Goal: Ask a question

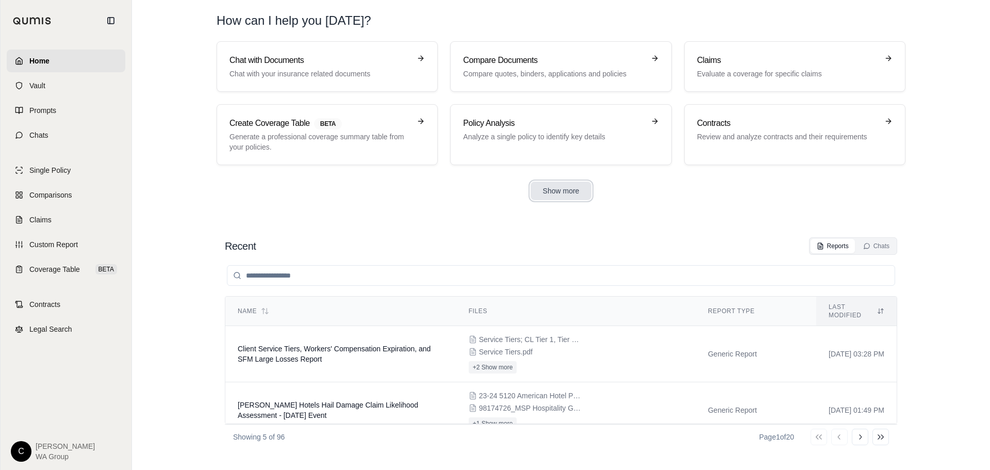
click at [565, 194] on button "Show more" at bounding box center [560, 190] width 61 height 19
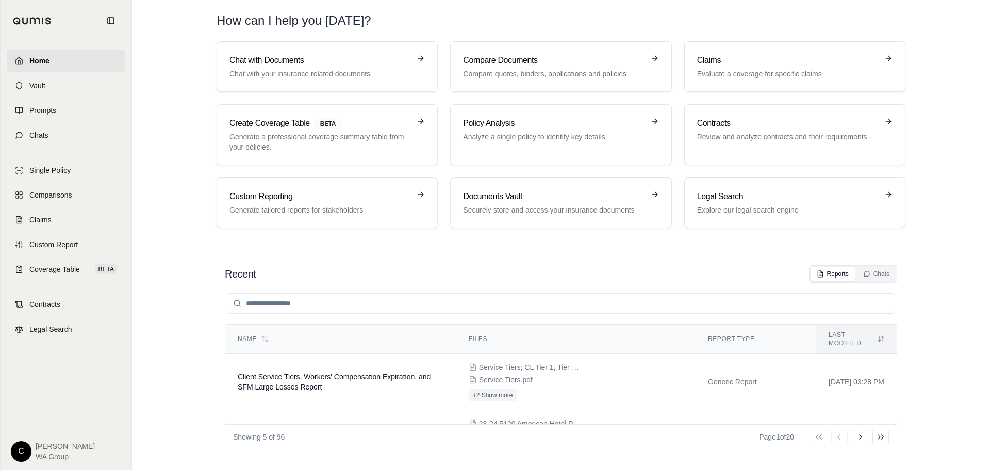
click at [343, 299] on input "search" at bounding box center [561, 303] width 668 height 21
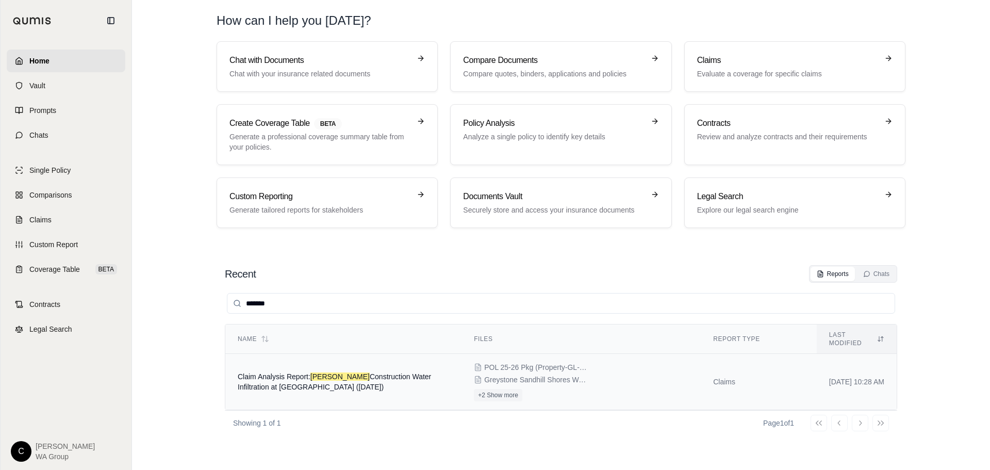
type input "*******"
click at [284, 372] on span "Claim Analysis Report: [PERSON_NAME] Construction Water Infiltration at [GEOGRA…" at bounding box center [334, 381] width 193 height 19
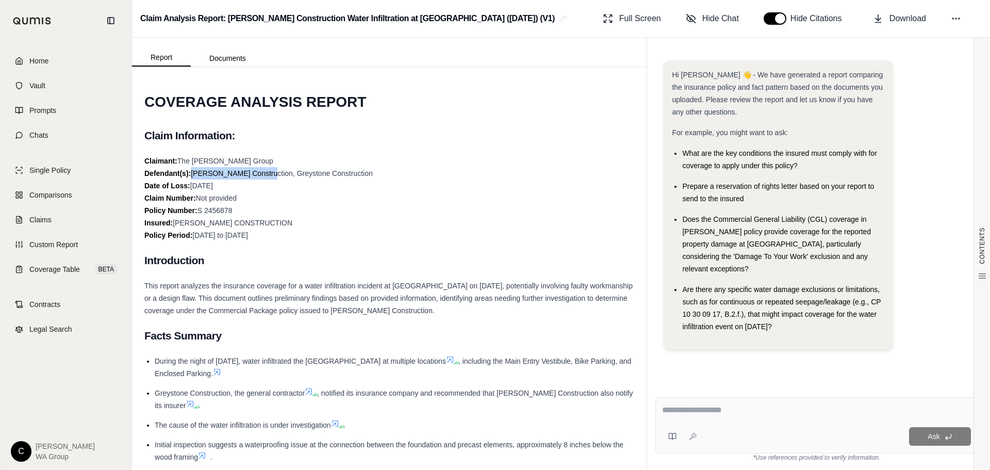
drag, startPoint x: 261, startPoint y: 171, endPoint x: 192, endPoint y: 168, distance: 69.7
click at [192, 168] on div "Claimant: The [PERSON_NAME] Group Defendant(s): [PERSON_NAME] Construction, Gre…" at bounding box center [389, 198] width 490 height 87
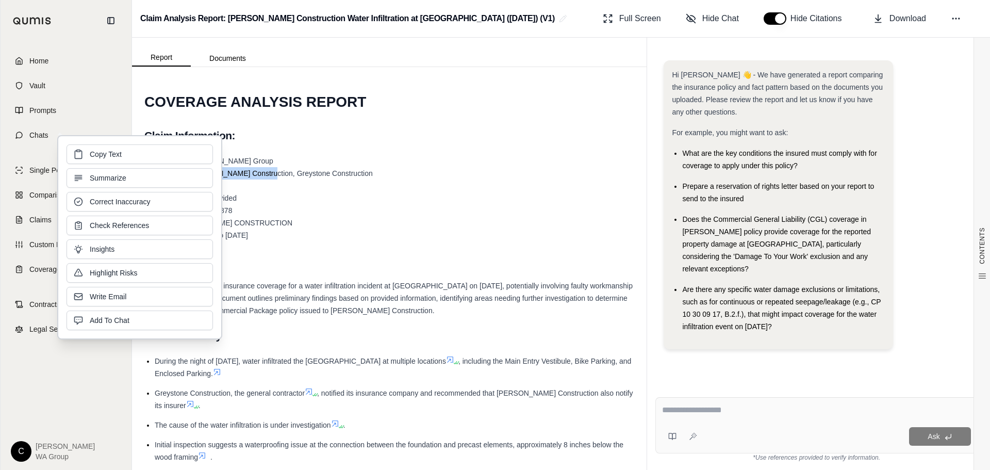
copy span "[PERSON_NAME] Construction"
click at [518, 217] on div "Claimant: The [PERSON_NAME] Group Defendant(s): [PERSON_NAME] Construction, Gre…" at bounding box center [389, 198] width 490 height 87
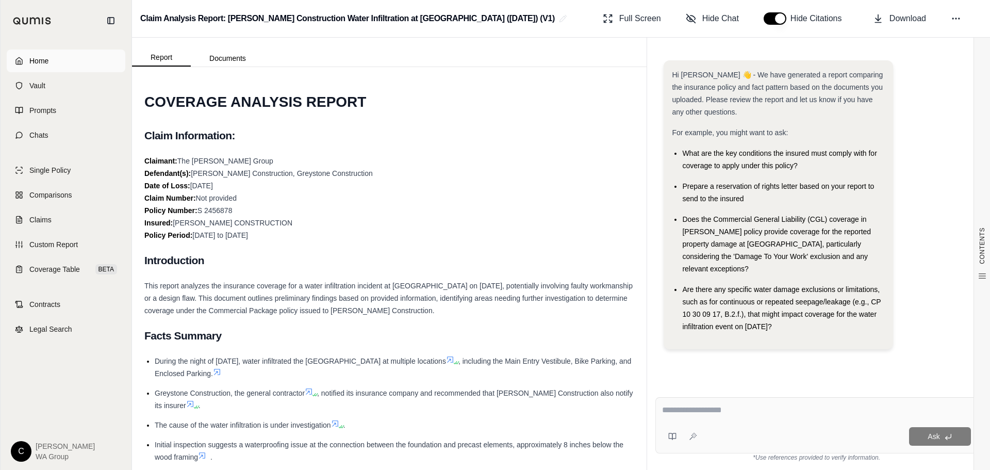
click at [36, 58] on span "Home" at bounding box center [38, 61] width 19 height 10
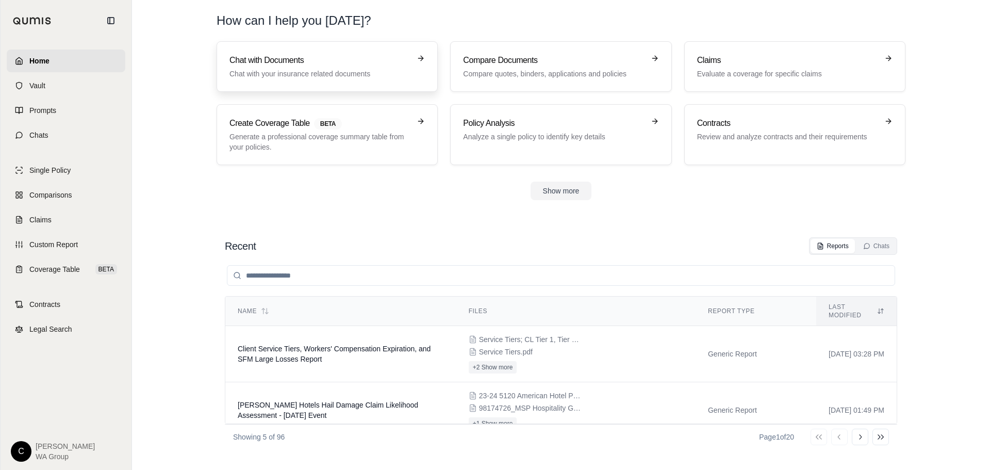
click at [351, 70] on p "Chat with your insurance related documents" at bounding box center [319, 74] width 181 height 10
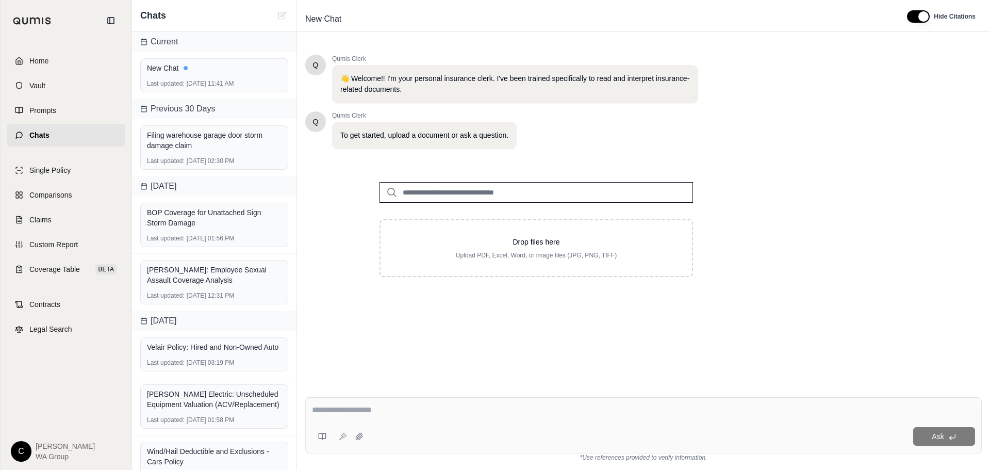
click at [565, 188] on input "search" at bounding box center [535, 192] width 313 height 21
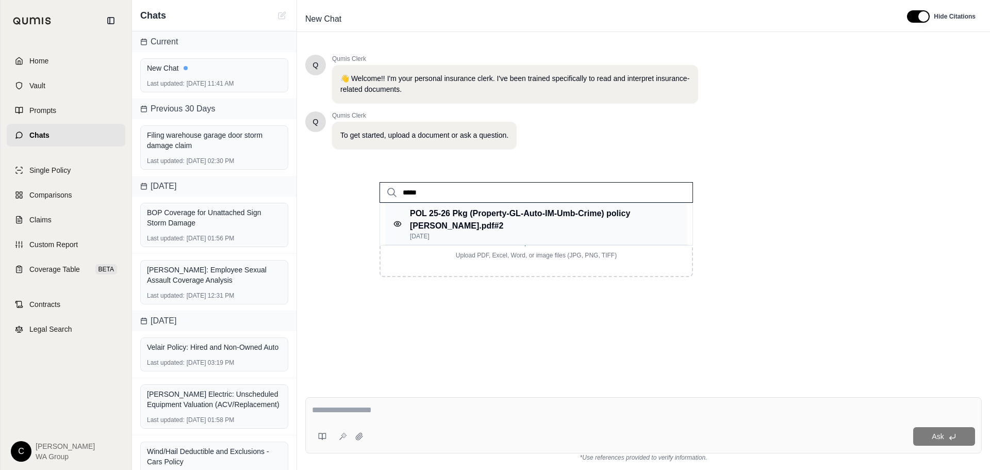
type input "*****"
click at [562, 217] on p "POL 25-26 Pkg (Property-GL-Auto-IM-Umb-Crime) policy [PERSON_NAME].pdf #2" at bounding box center [539, 219] width 259 height 25
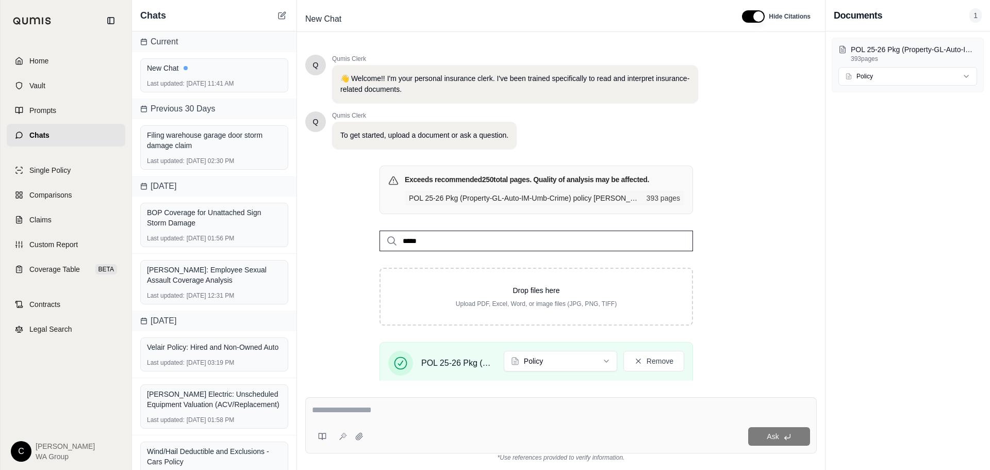
click at [708, 419] on div "Ask" at bounding box center [560, 425] width 511 height 56
type textarea "******"
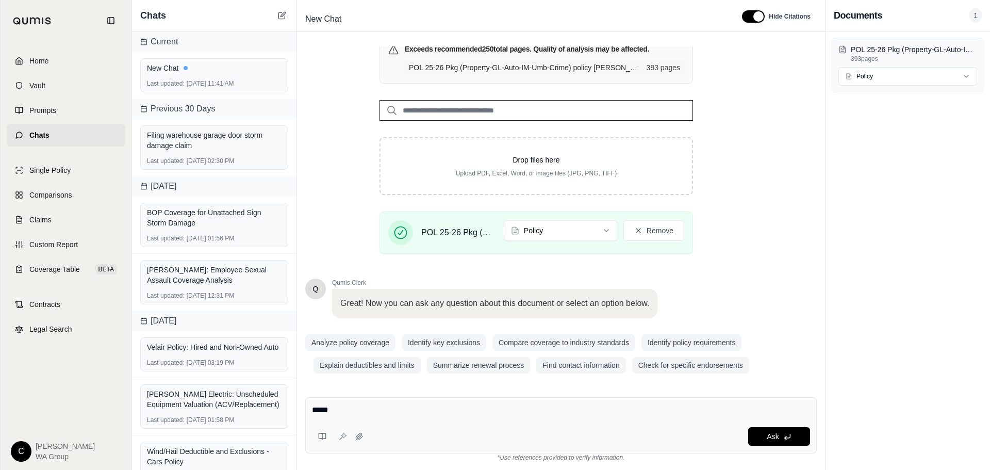
scroll to position [136, 0]
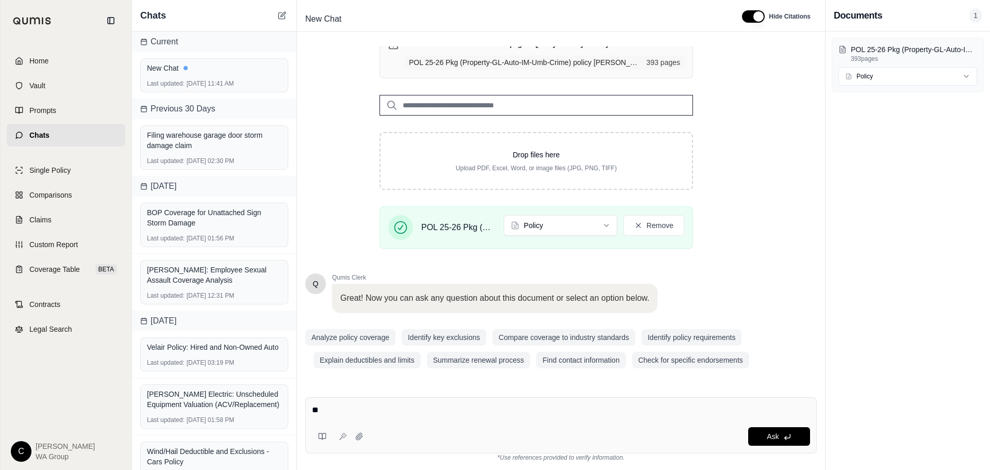
type textarea "*"
click at [513, 412] on textarea "**********" at bounding box center [561, 410] width 498 height 12
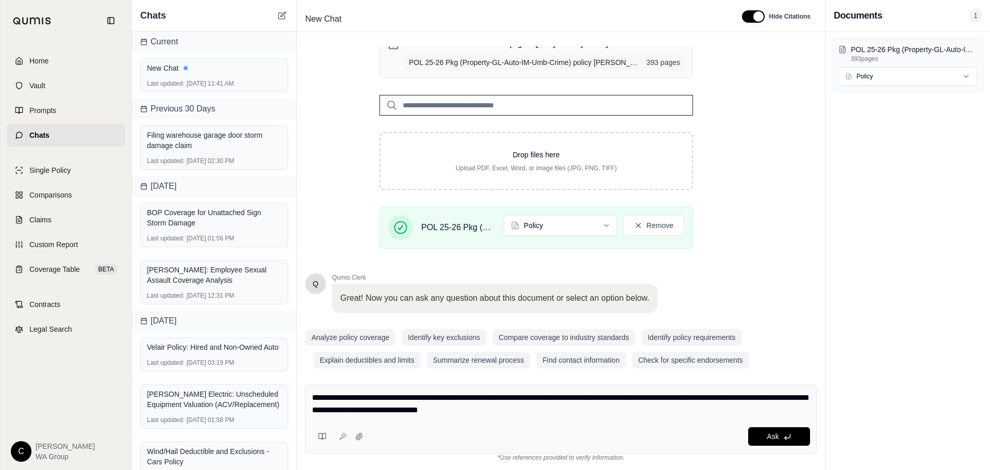
click at [566, 411] on textarea "**********" at bounding box center [561, 403] width 498 height 25
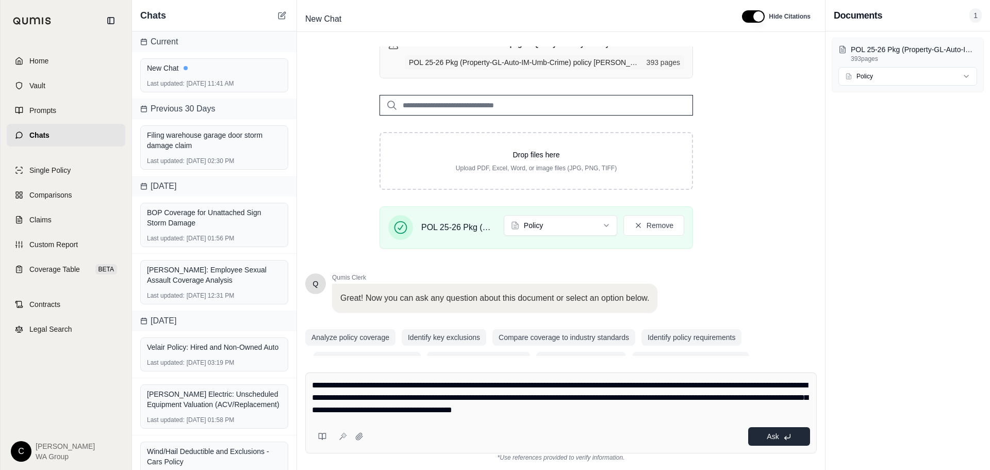
type textarea "**********"
click at [773, 438] on span "Ask" at bounding box center [773, 436] width 12 height 8
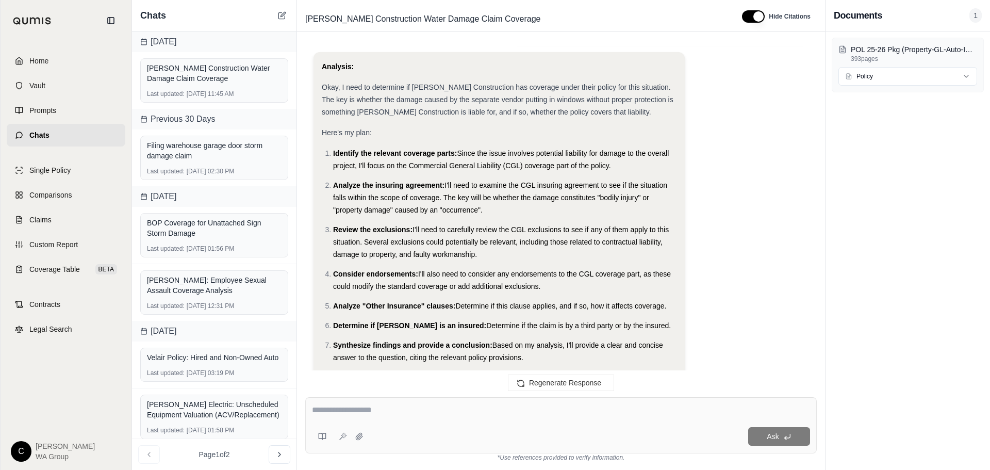
scroll to position [0, 0]
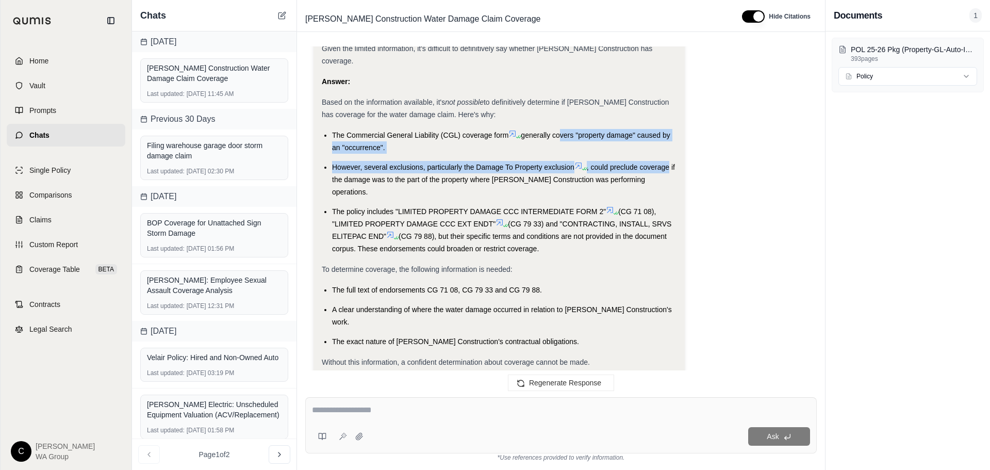
drag, startPoint x: 727, startPoint y: 132, endPoint x: 561, endPoint y: 98, distance: 170.1
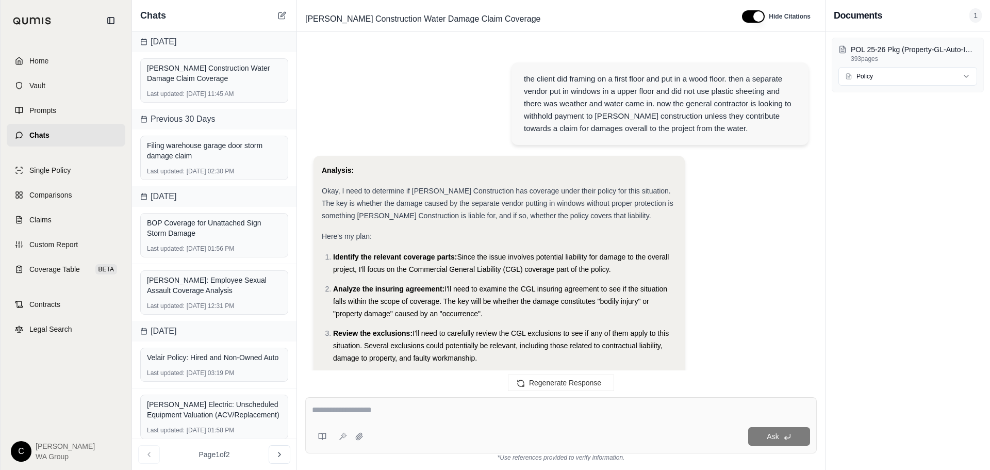
click at [729, 126] on div "the client did framing on a first floor and put in a wood floor. then a separat…" at bounding box center [660, 104] width 272 height 62
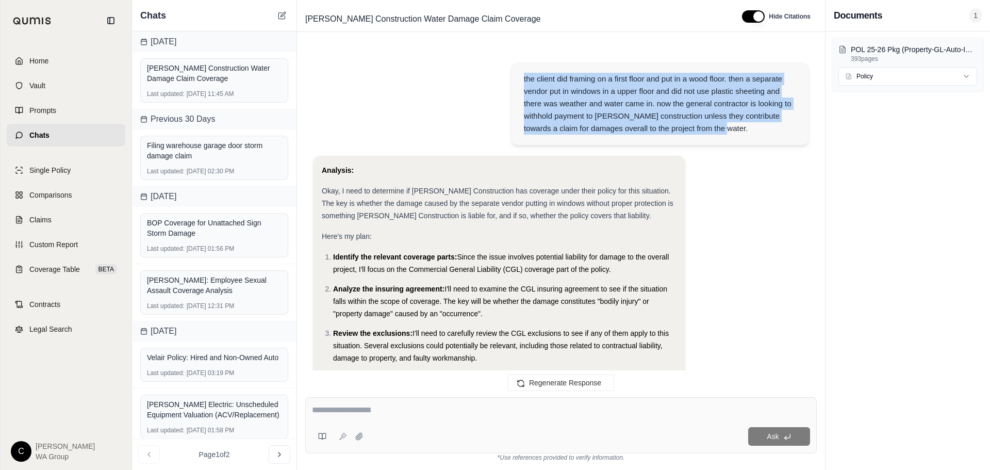
drag, startPoint x: 714, startPoint y: 128, endPoint x: 521, endPoint y: 80, distance: 198.7
click at [521, 80] on div "the client did framing on a first floor and put in a wood floor. then a separat…" at bounding box center [659, 103] width 297 height 82
copy div "the client did framing on a first floor and put in a wood floor. then a separat…"
drag, startPoint x: 563, startPoint y: 241, endPoint x: 427, endPoint y: 207, distance: 139.8
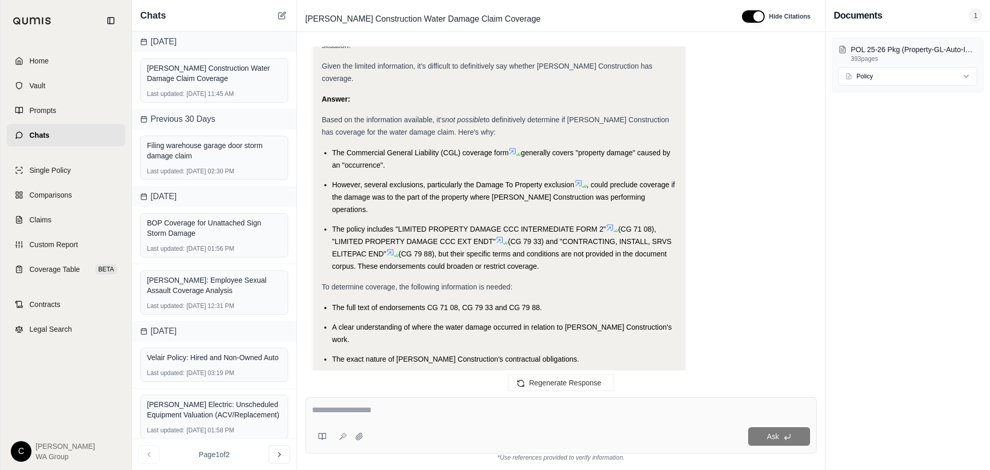
scroll to position [1114, 0]
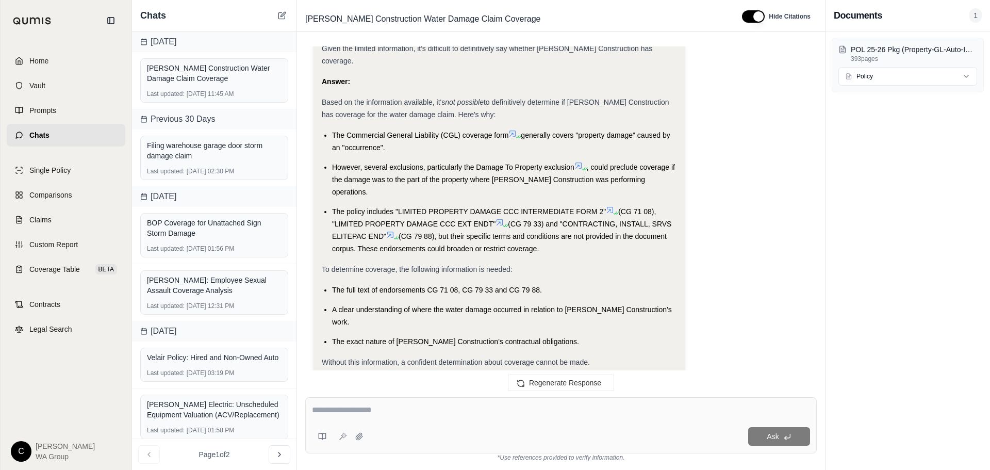
click at [342, 385] on button "Copy" at bounding box center [338, 395] width 33 height 21
click at [335, 413] on textarea at bounding box center [561, 410] width 498 height 12
paste textarea "**********"
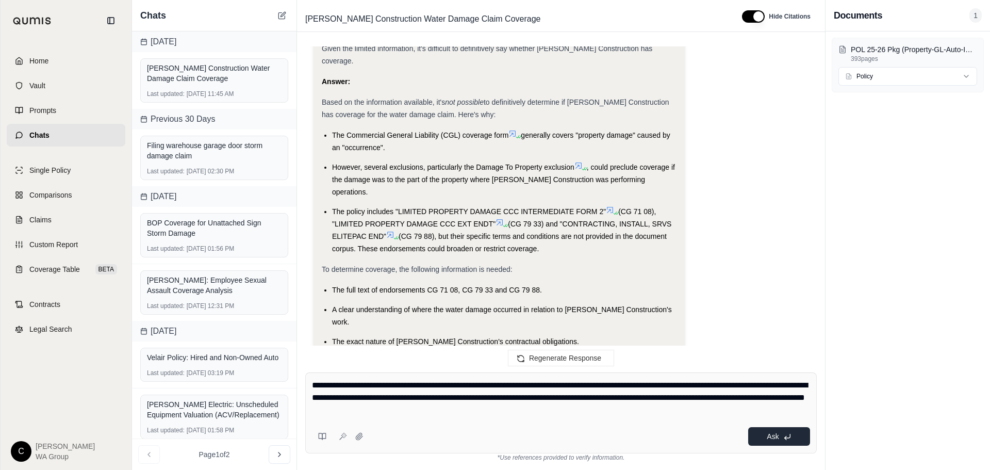
type textarea "**********"
click at [791, 437] on icon at bounding box center [787, 437] width 8 height 8
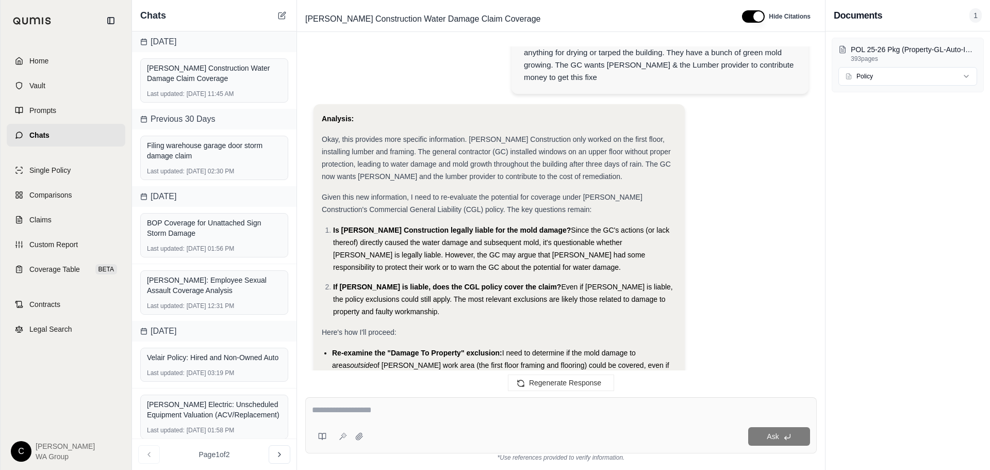
scroll to position [1545, 0]
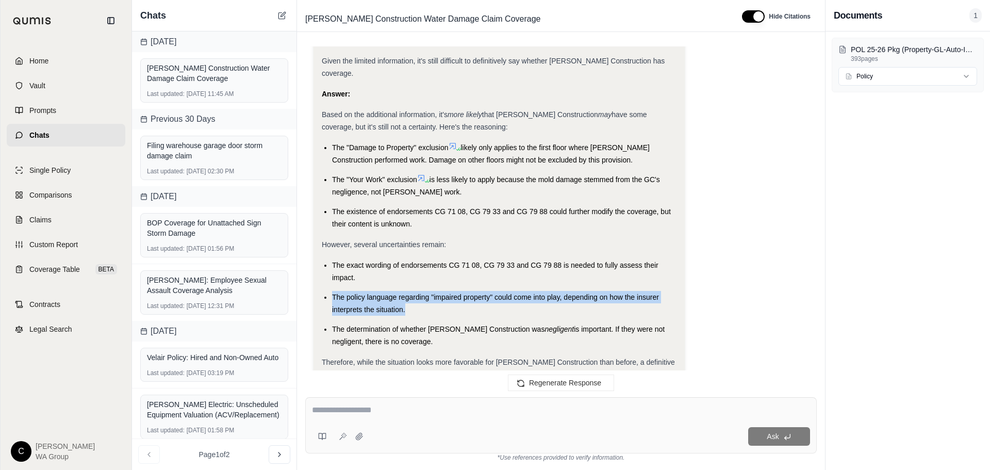
drag, startPoint x: 407, startPoint y: 250, endPoint x: 334, endPoint y: 239, distance: 73.9
click at [334, 291] on li "The policy language regarding "impaired property" could come into play, dependi…" at bounding box center [504, 303] width 344 height 25
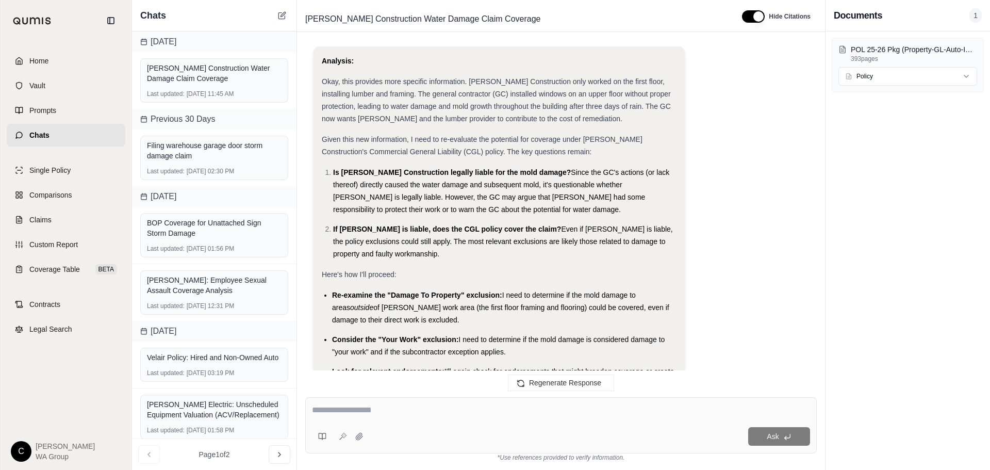
scroll to position [1596, 0]
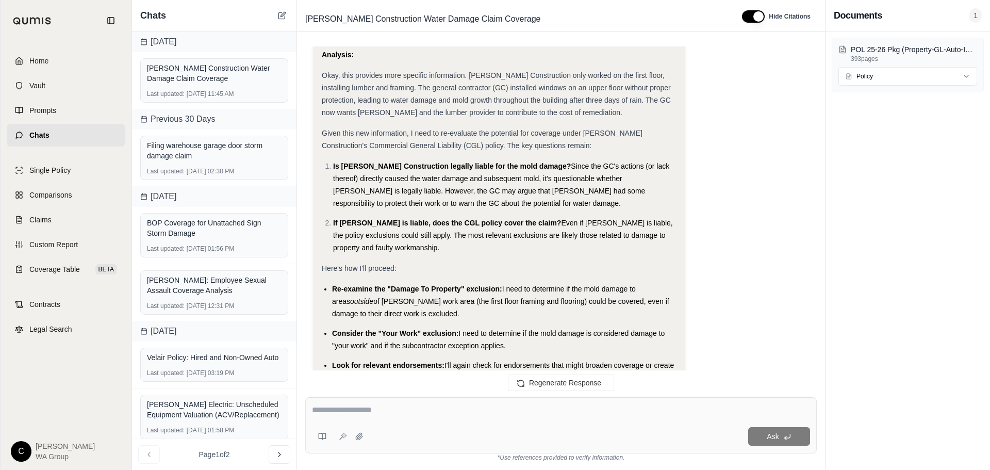
click at [517, 262] on div "Here's how I'll proceed:" at bounding box center [499, 268] width 355 height 12
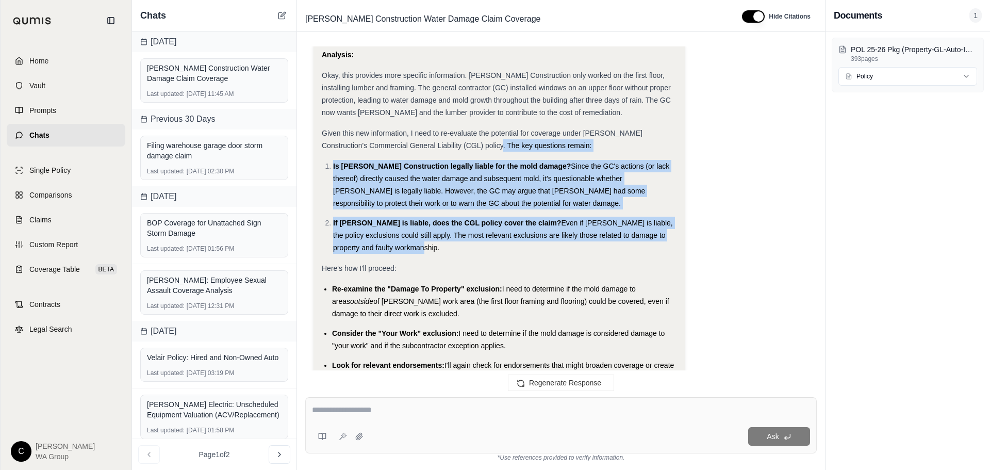
drag, startPoint x: 403, startPoint y: 197, endPoint x: 473, endPoint y: 95, distance: 124.6
copy div "key questions remain: Is [PERSON_NAME] Construction legally liable for the mold…"
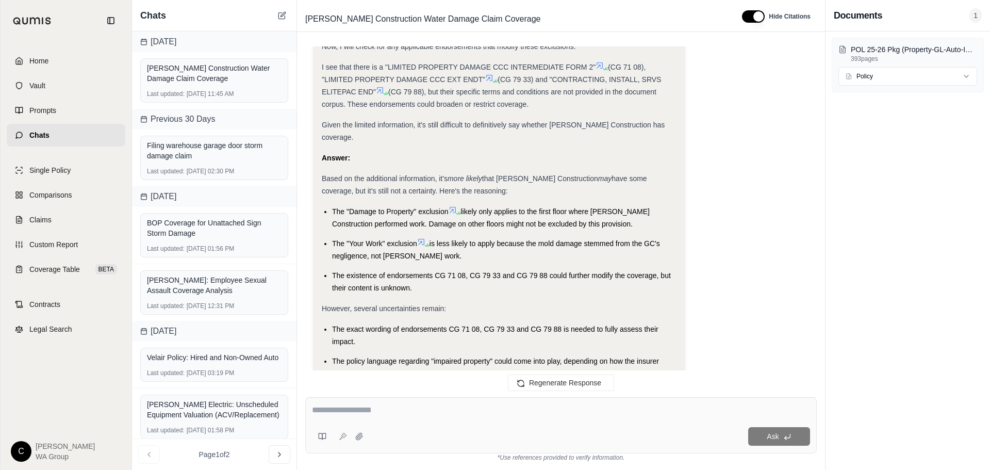
scroll to position [2318, 0]
